Goal: Transaction & Acquisition: Purchase product/service

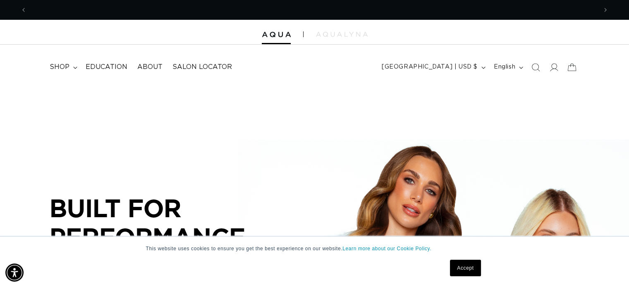
scroll to position [0, 570]
click at [472, 269] on link "Accept" at bounding box center [465, 268] width 31 height 17
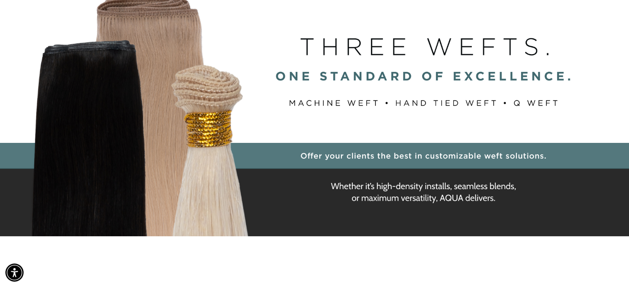
scroll to position [0, 0]
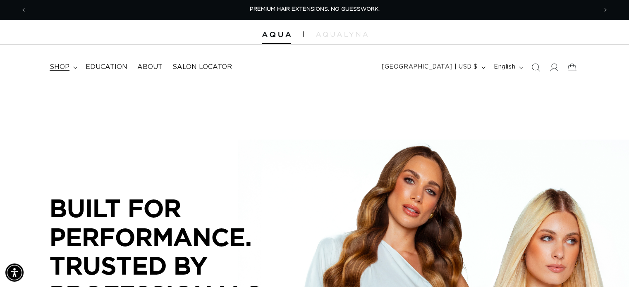
click at [68, 67] on span "shop" at bounding box center [60, 67] width 20 height 9
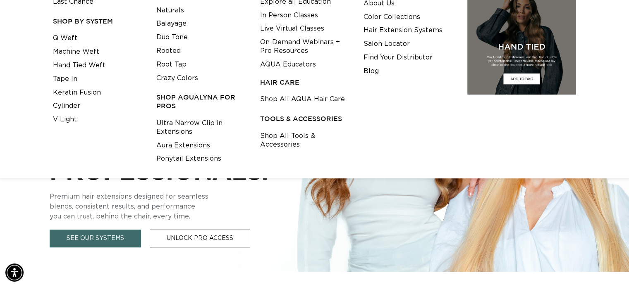
scroll to position [0, 1140]
click at [195, 146] on link "Aura Extensions" at bounding box center [183, 146] width 54 height 14
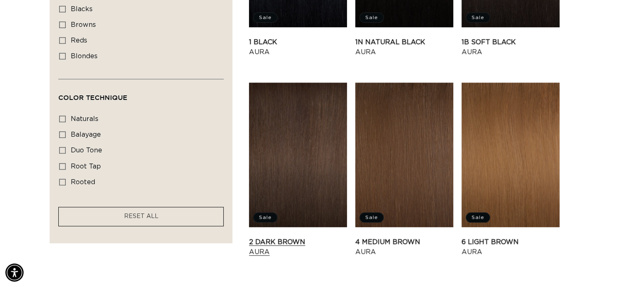
click at [303, 237] on link "2 Dark Brown Aura" at bounding box center [298, 247] width 98 height 20
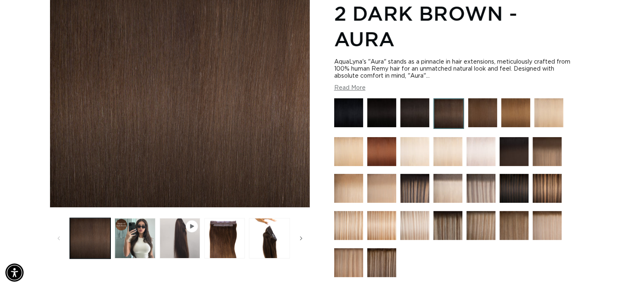
scroll to position [0, 570]
click at [480, 114] on img at bounding box center [482, 112] width 29 height 29
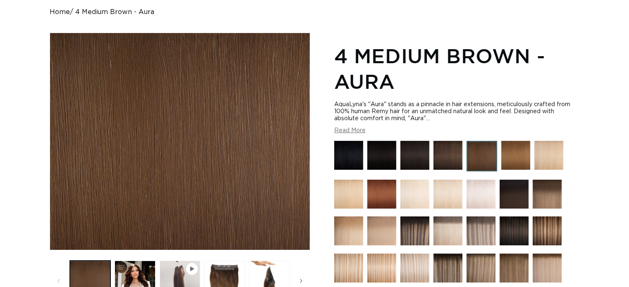
scroll to position [83, 0]
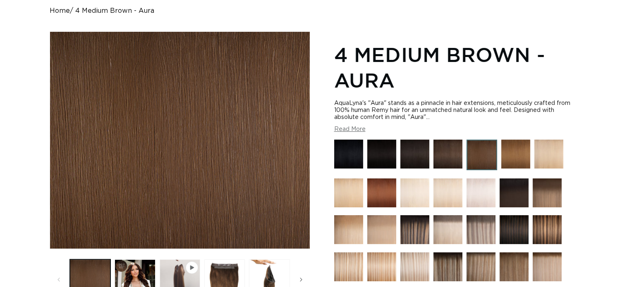
click at [450, 151] on img at bounding box center [447, 154] width 29 height 29
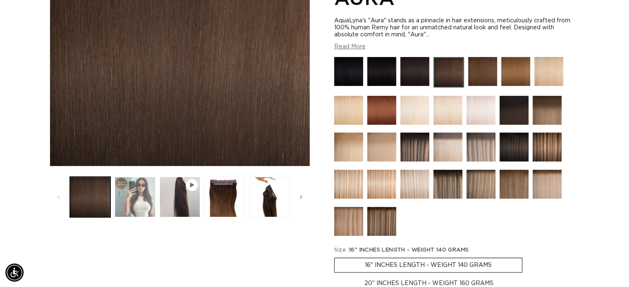
click at [140, 194] on button "Load image 2 in gallery view" at bounding box center [135, 197] width 41 height 41
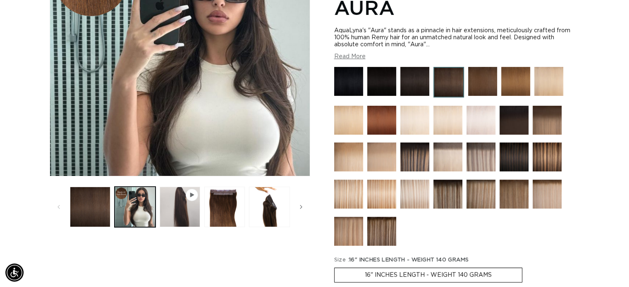
click at [406, 150] on img at bounding box center [414, 157] width 29 height 29
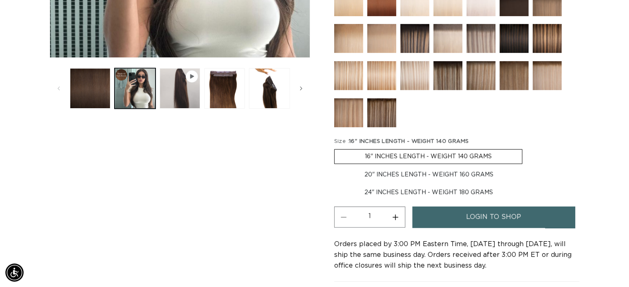
scroll to position [279, 0]
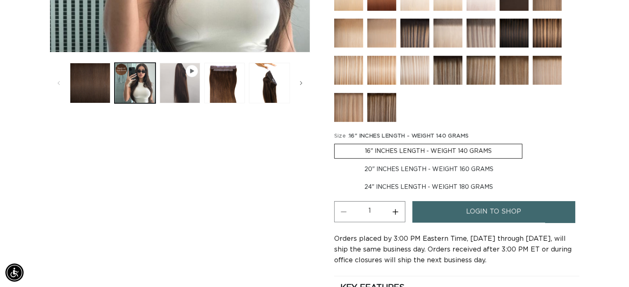
click at [491, 165] on label "20" INCHES LENGTH - WEIGHT 160 GRAMS Variant sold out or unavailable" at bounding box center [428, 169] width 189 height 14
click at [526, 143] on input "20" INCHES LENGTH - WEIGHT 160 GRAMS Variant sold out or unavailable" at bounding box center [526, 142] width 0 height 0
radio input "true"
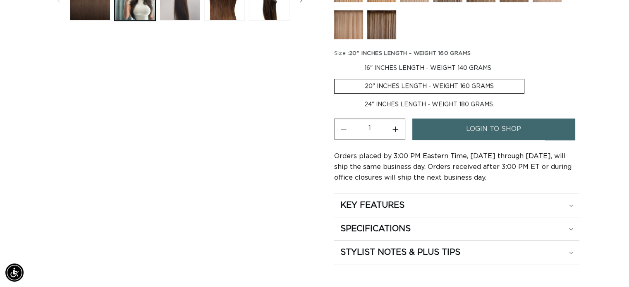
scroll to position [0, 1140]
click at [511, 129] on span "login to shop" at bounding box center [493, 129] width 55 height 21
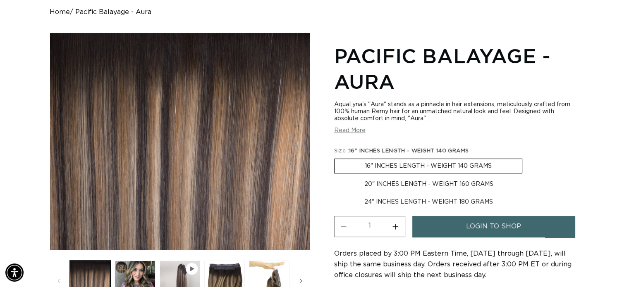
scroll to position [41, 0]
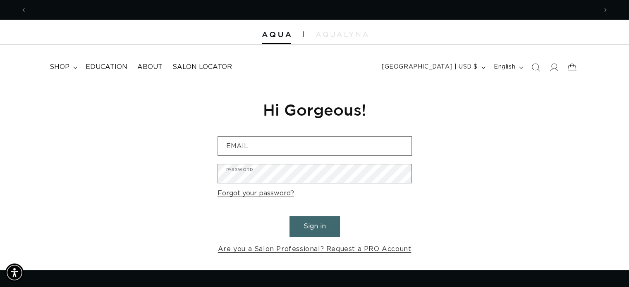
scroll to position [0, 570]
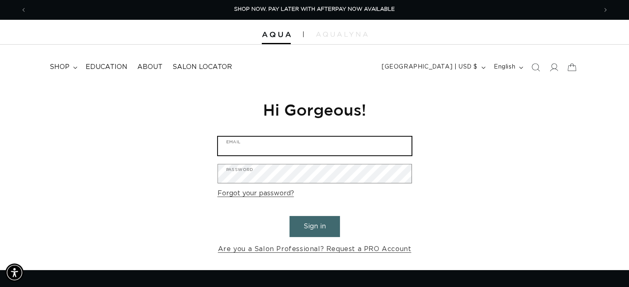
click at [361, 143] on input "Email" at bounding box center [314, 146] width 193 height 19
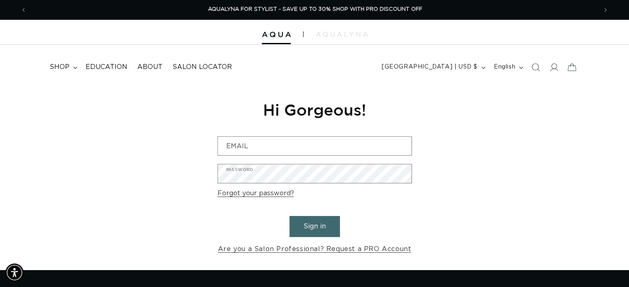
click at [497, 152] on div "Reset your password We will send you an email to reset your password Email Subm…" at bounding box center [314, 178] width 629 height 186
